Goal: Transaction & Acquisition: Purchase product/service

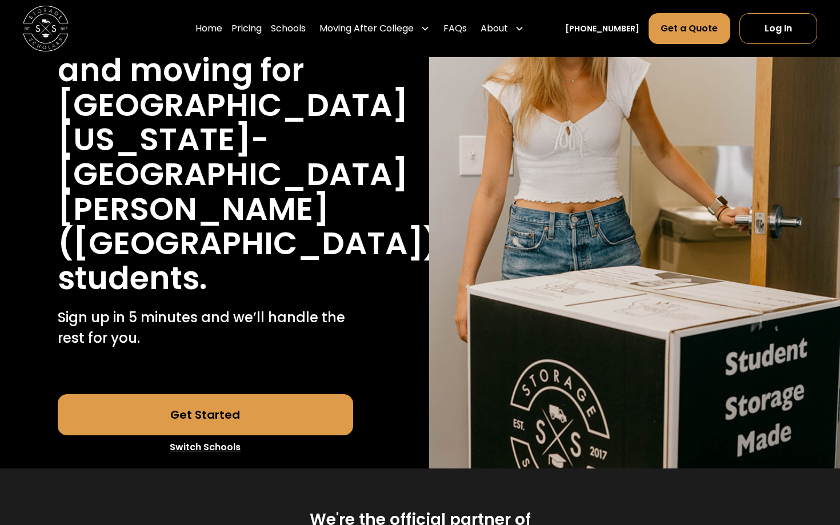
scroll to position [209, 0]
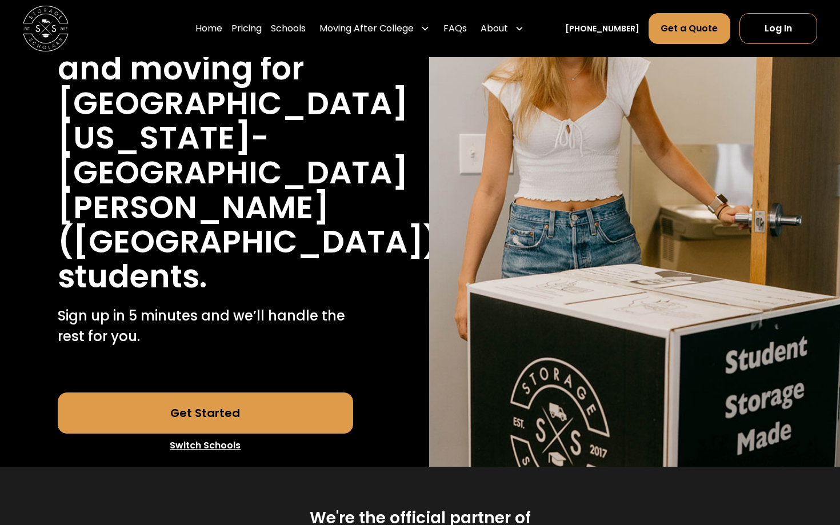
click at [228, 434] on link "Switch Schools" at bounding box center [206, 446] width 296 height 24
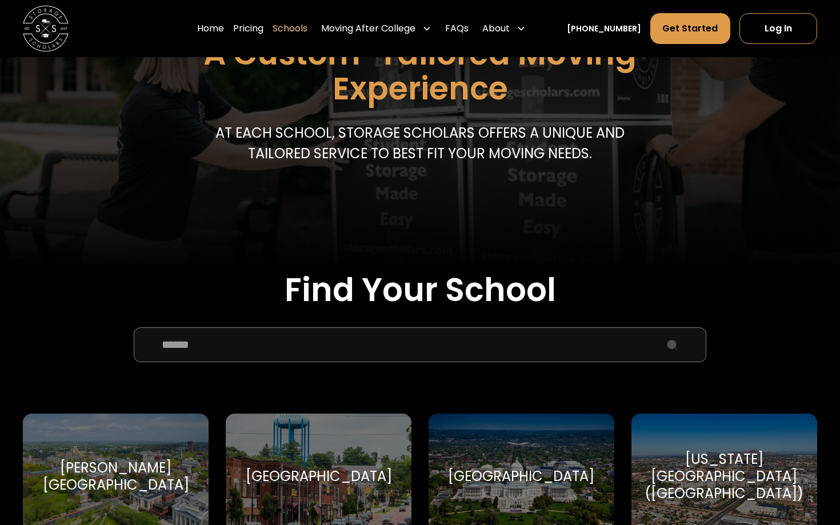
scroll to position [171, 0]
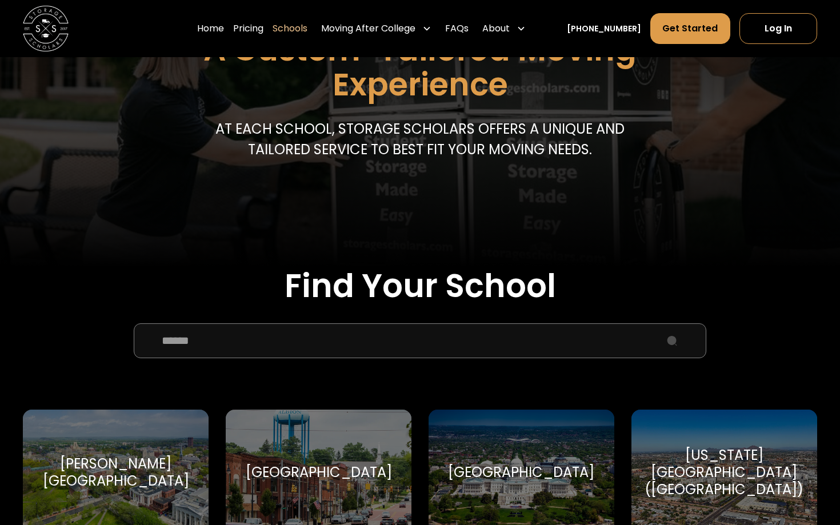
click at [291, 343] on input "School Select Form" at bounding box center [420, 340] width 573 height 34
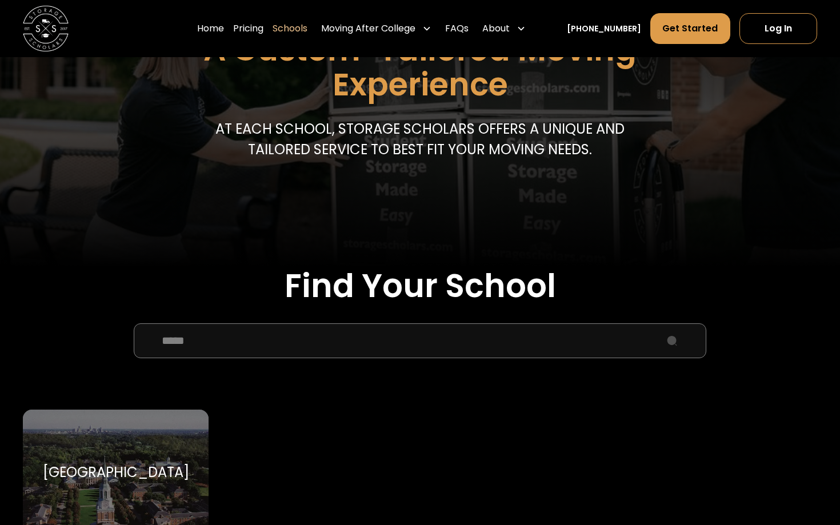
type input "****"
click at [101, 464] on div "[GEOGRAPHIC_DATA]" at bounding box center [116, 472] width 146 height 17
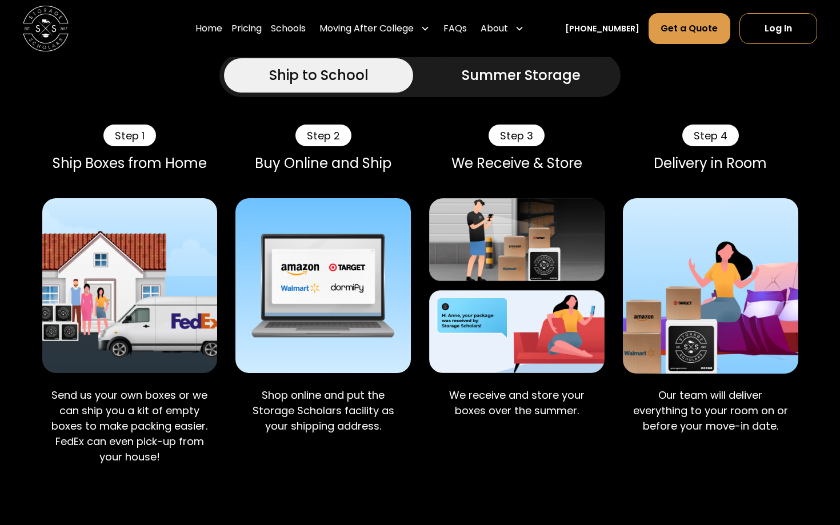
scroll to position [847, 0]
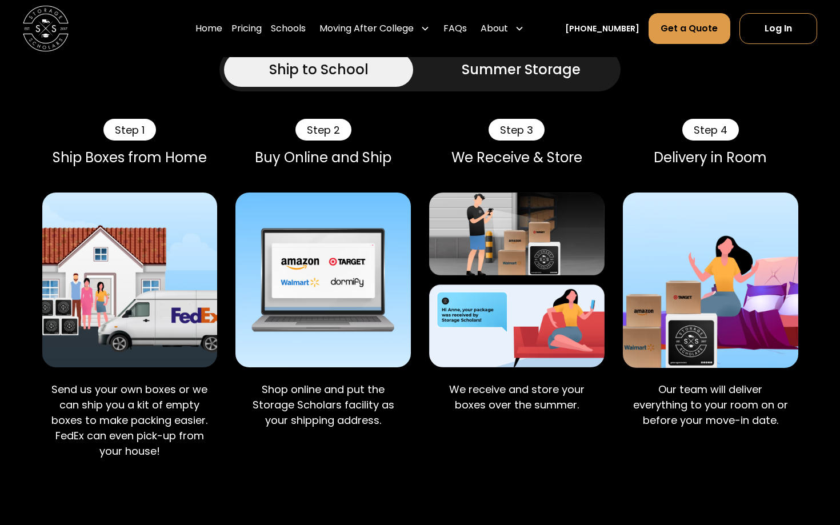
click at [493, 80] on div "Summer Storage" at bounding box center [521, 69] width 119 height 21
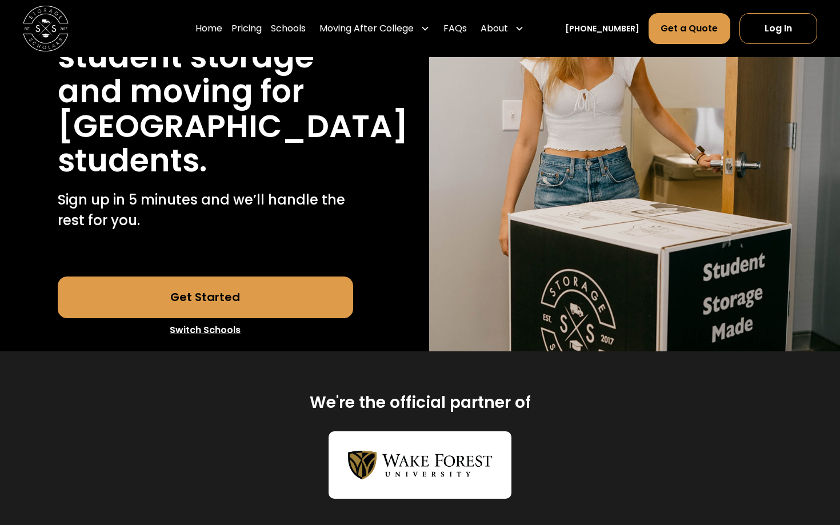
scroll to position [192, 0]
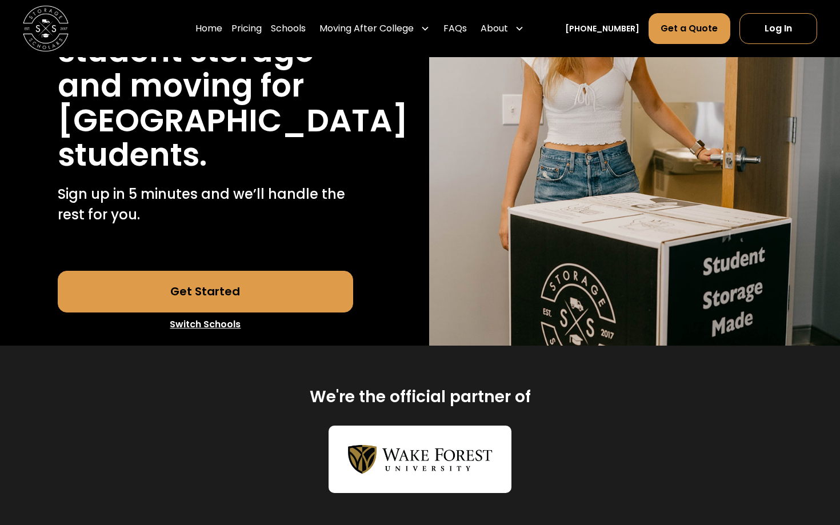
click at [307, 312] on link "Get Started" at bounding box center [206, 291] width 296 height 41
